Goal: Transaction & Acquisition: Purchase product/service

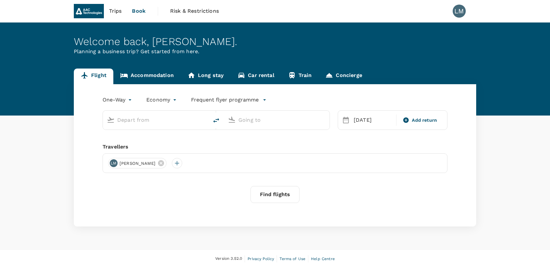
click at [135, 122] on input "text" at bounding box center [155, 120] width 77 height 10
type input "Shenzhen Bao'an Intl (SZX)"
type input "Changzhou Benniu (CZX)"
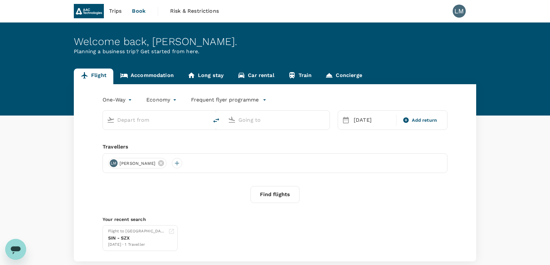
type input "Shenzhen Bao'an Intl (SZX)"
type input "Changzhou Benniu (CZX)"
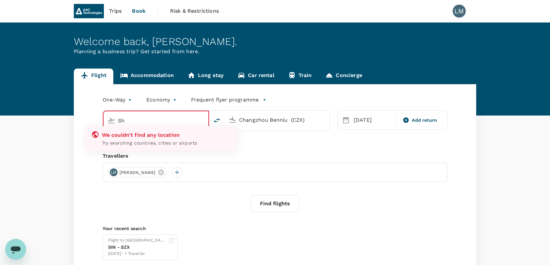
type input "S"
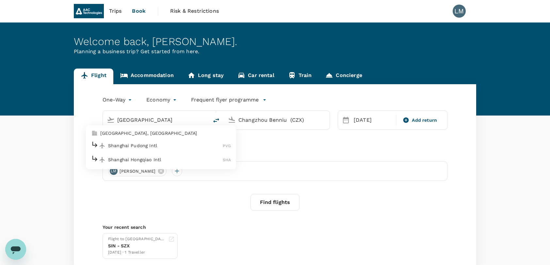
click at [138, 143] on p "Shanghai Pudong Intl" at bounding box center [165, 145] width 115 height 7
type input "Shanghai Pudong Intl (PVG)"
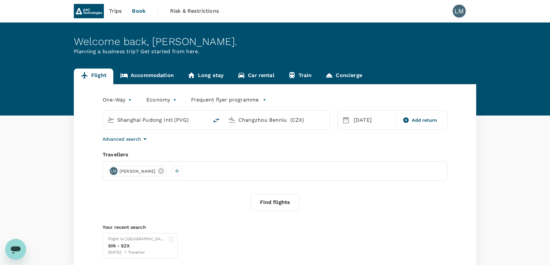
click at [263, 120] on input "Changzhou Benniu (CZX)" at bounding box center [276, 120] width 77 height 10
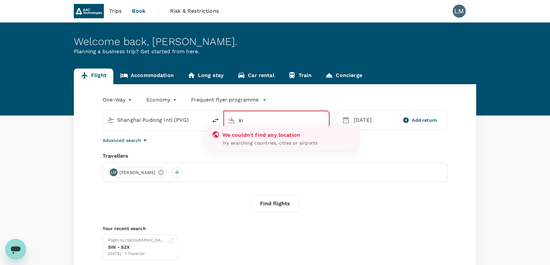
type input "X"
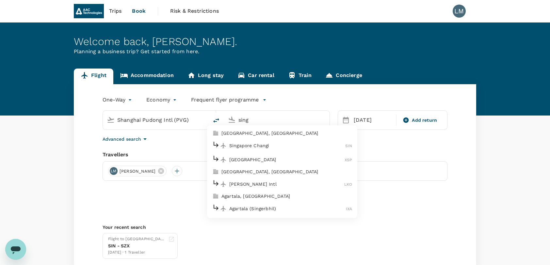
click at [263, 146] on p "Singapore Changi" at bounding box center [287, 145] width 116 height 7
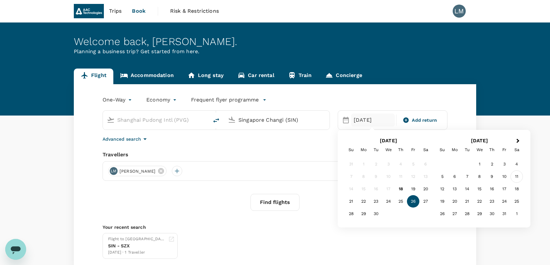
type input "Singapore Changi (SIN)"
click at [515, 174] on div "11" at bounding box center [516, 176] width 12 height 12
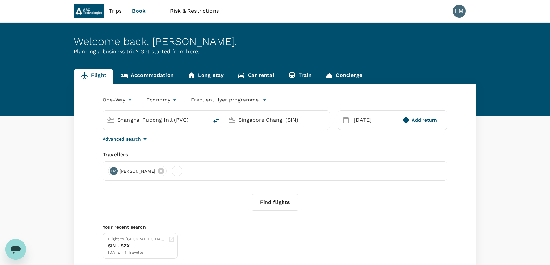
click at [372, 149] on div "One-Way oneway Economy economy Frequent flyer programme Shanghai Pudong Intl (P…" at bounding box center [275, 176] width 402 height 185
click at [273, 206] on button "Find flights" at bounding box center [274, 202] width 49 height 17
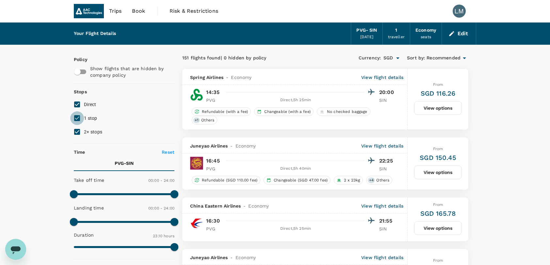
click at [80, 120] on input "1 stop" at bounding box center [77, 118] width 14 height 14
checkbox input "false"
click at [77, 130] on input "2+ stops" at bounding box center [77, 132] width 14 height 14
checkbox input "false"
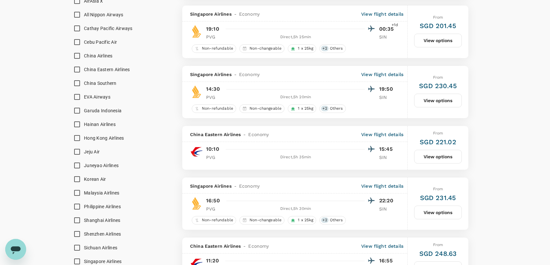
scroll to position [477, 0]
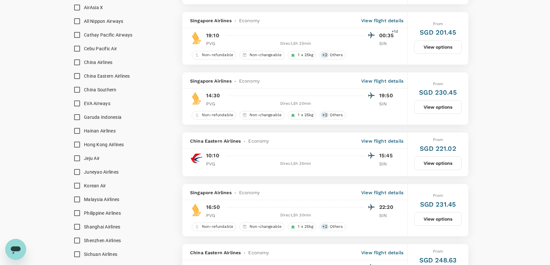
click at [437, 103] on button "View options" at bounding box center [438, 107] width 48 height 14
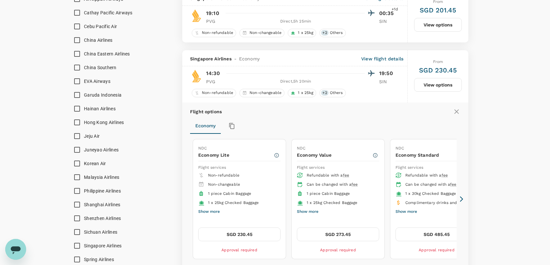
scroll to position [548, 0]
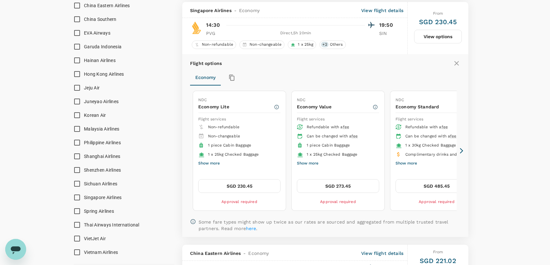
click at [209, 161] on button "Show more" at bounding box center [209, 163] width 22 height 8
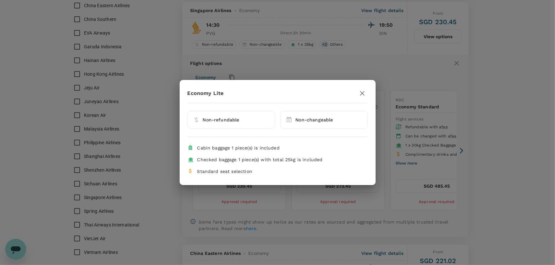
click at [361, 91] on icon "button" at bounding box center [362, 93] width 8 height 8
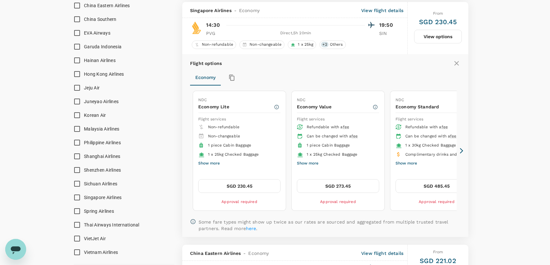
click at [245, 182] on button "SGD 230.45" at bounding box center [239, 186] width 82 height 14
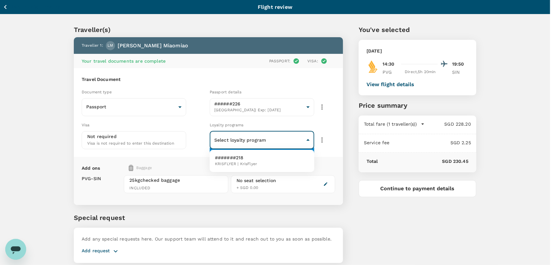
click at [309, 140] on body "Back to flight results Flight review Traveller(s) Traveller 1 : LM Liu Miaomiao…" at bounding box center [277, 144] width 555 height 289
click at [262, 162] on li "#######218 KRISFLYER | KrisFlyer" at bounding box center [262, 160] width 104 height 17
type input "f4736b67-5c21-4f34-94aa-793f16f1b16b"
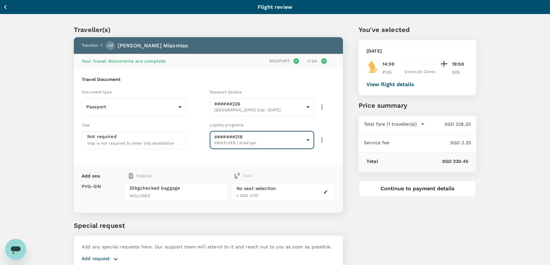
click at [326, 191] on icon "button" at bounding box center [326, 192] width 4 height 4
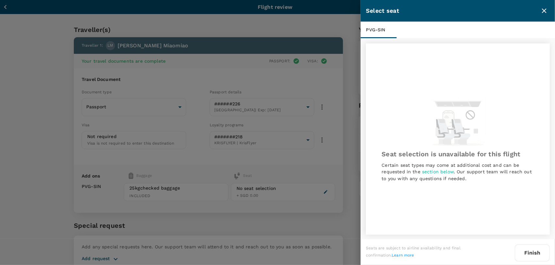
click at [544, 10] on icon "close" at bounding box center [544, 10] width 5 height 5
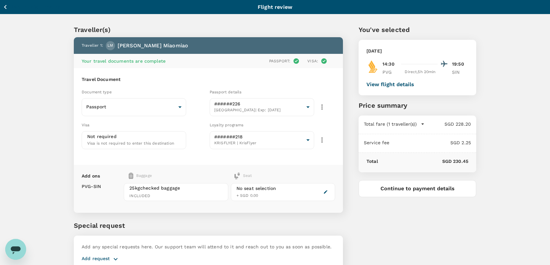
click at [396, 83] on button "View flight details" at bounding box center [390, 85] width 48 height 6
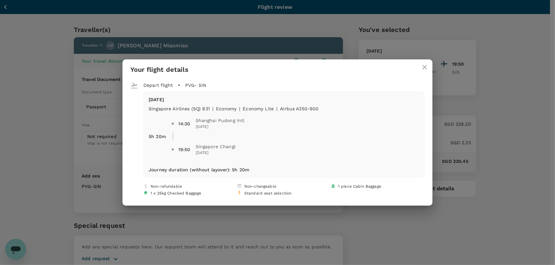
click at [423, 67] on icon "close" at bounding box center [424, 67] width 5 height 5
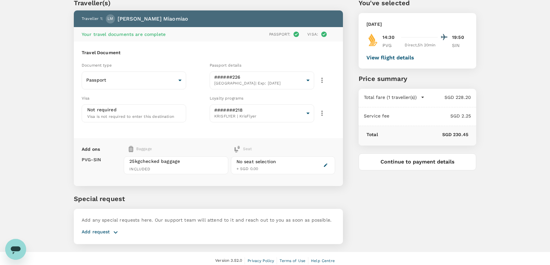
scroll to position [30, 0]
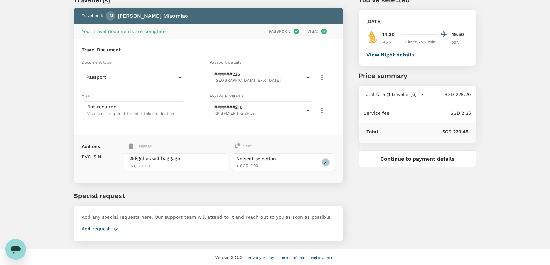
click at [325, 160] on icon "button" at bounding box center [325, 162] width 5 height 5
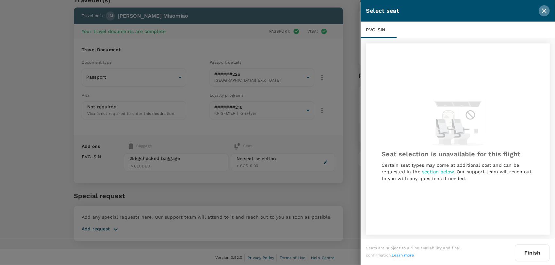
click at [545, 10] on icon "close" at bounding box center [544, 11] width 8 height 8
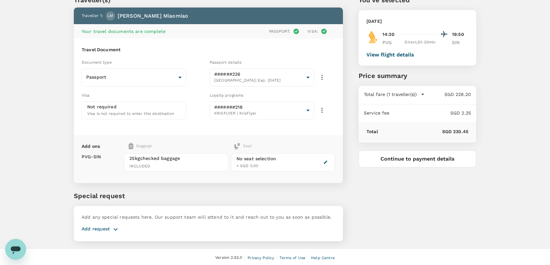
click at [412, 157] on button "Continue to payment details" at bounding box center [418, 159] width 118 height 17
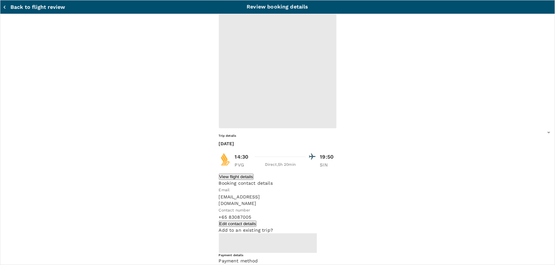
type input "9d71924a-72dc-4830-9c03-b81fe3c73684"
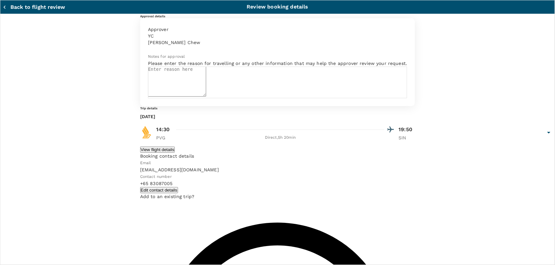
click at [148, 97] on textarea at bounding box center [177, 82] width 58 height 30
paste textarea "出差申请(Business Trip) [US_VEHICLE_IDENTIFICATION_NUMBER]"
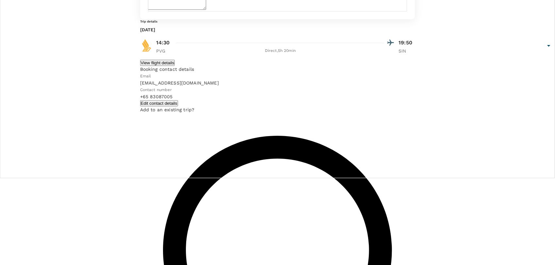
scroll to position [89, 0]
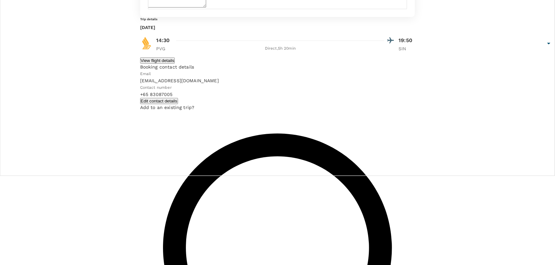
type textarea "出差申请(Business Trip) [US_VEHICLE_IDENTIFICATION_NUMBER]"
click at [105, 176] on input "radio" at bounding box center [277, 43] width 555 height 265
radio input "true"
click at [106, 176] on input "radio" at bounding box center [277, 43] width 555 height 265
radio input "true"
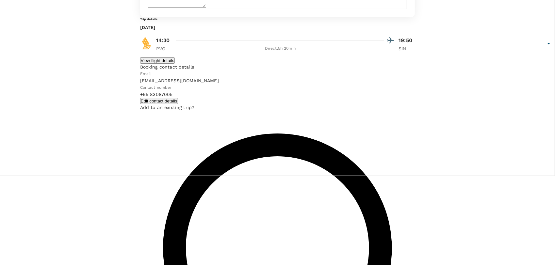
radio input "false"
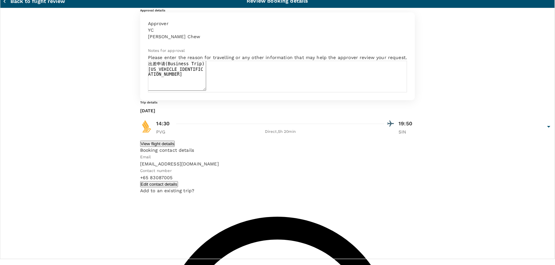
scroll to position [2, 0]
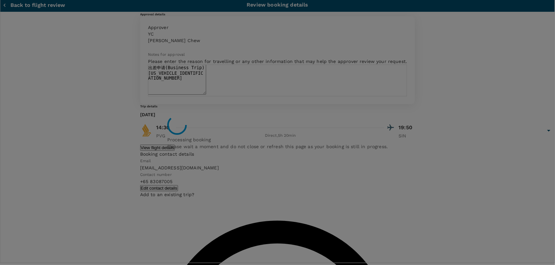
click at [319, 207] on div "Processing booking Please wait a moment and do not close or refresh this page a…" at bounding box center [277, 132] width 555 height 265
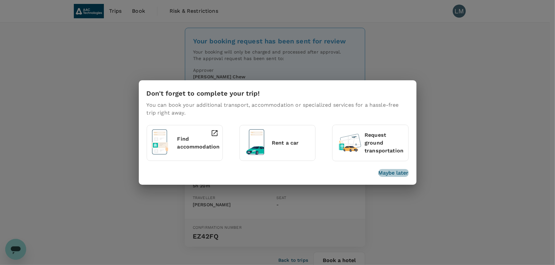
click at [393, 172] on p "Maybe later" at bounding box center [393, 173] width 30 height 8
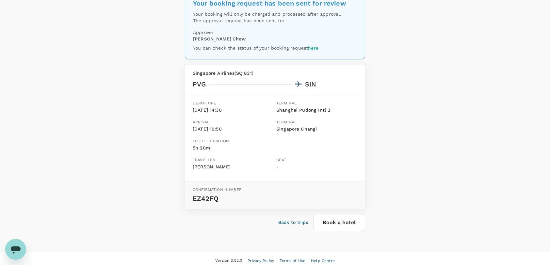
scroll to position [41, 0]
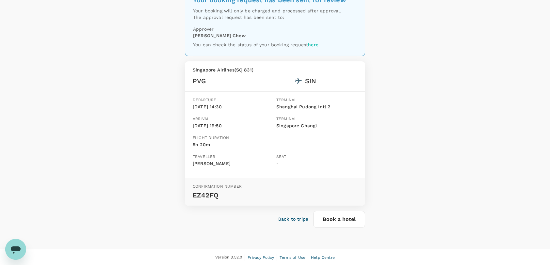
click at [295, 217] on p "Back to trips" at bounding box center [293, 219] width 30 height 7
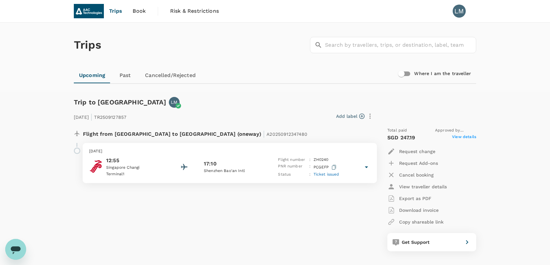
click at [464, 136] on span "View details" at bounding box center [464, 138] width 24 height 8
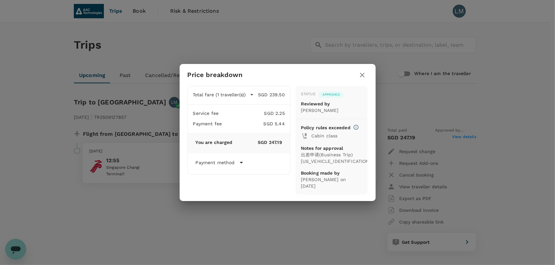
click at [317, 218] on div "Price breakdown Total fare (1 traveller(s)) SGD 239.50 Air fare SGD 239.50 Bagg…" at bounding box center [277, 132] width 555 height 265
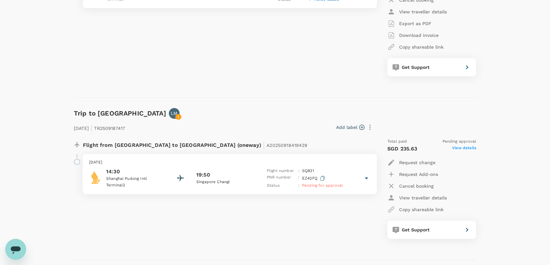
scroll to position [180, 0]
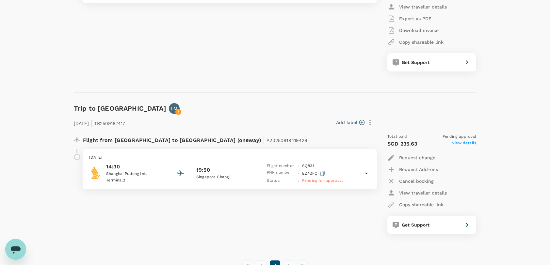
click at [75, 156] on div at bounding box center [77, 157] width 7 height 7
